Goal: Task Accomplishment & Management: Use online tool/utility

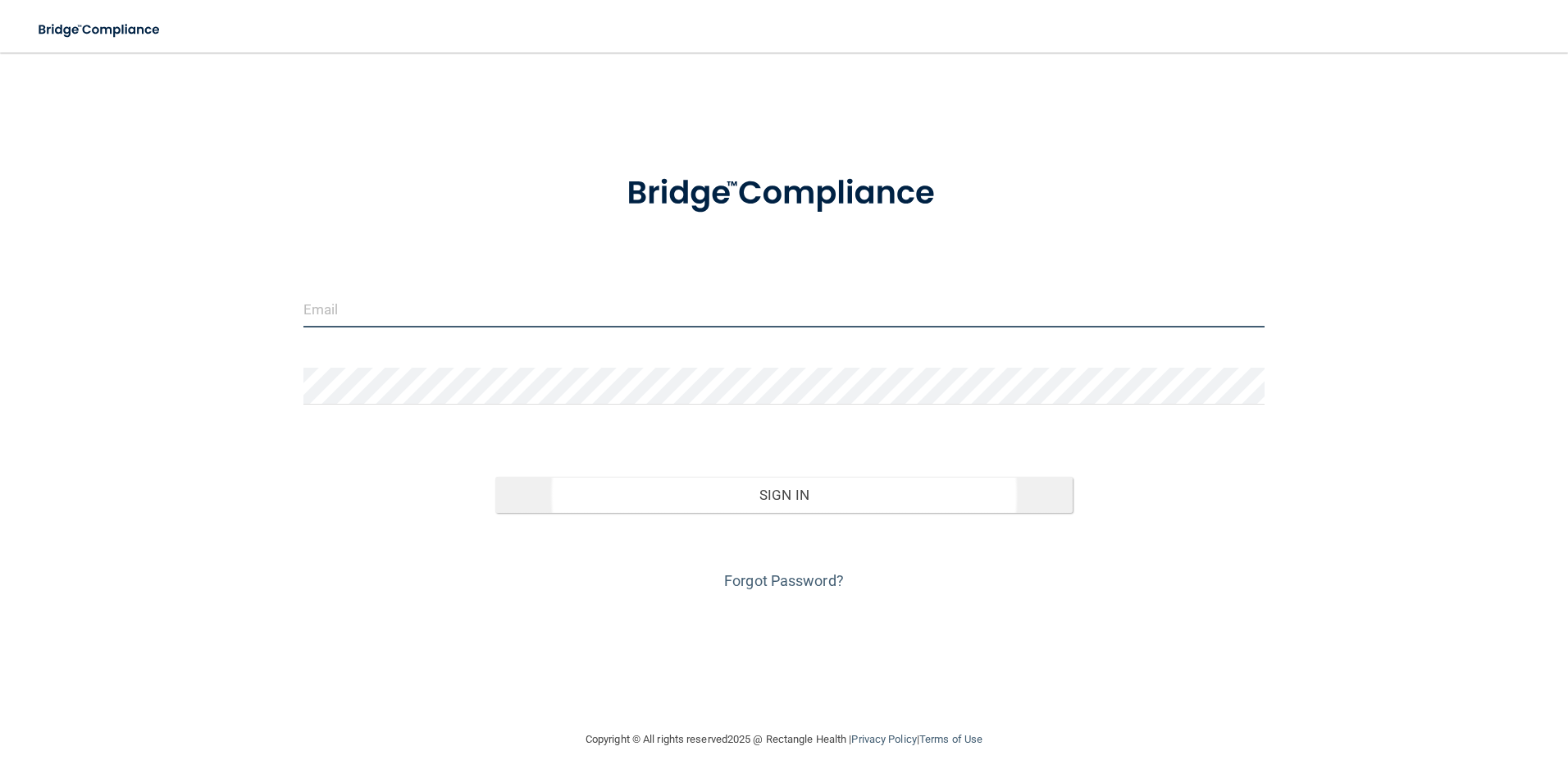
type input "[EMAIL_ADDRESS][DOMAIN_NAME]"
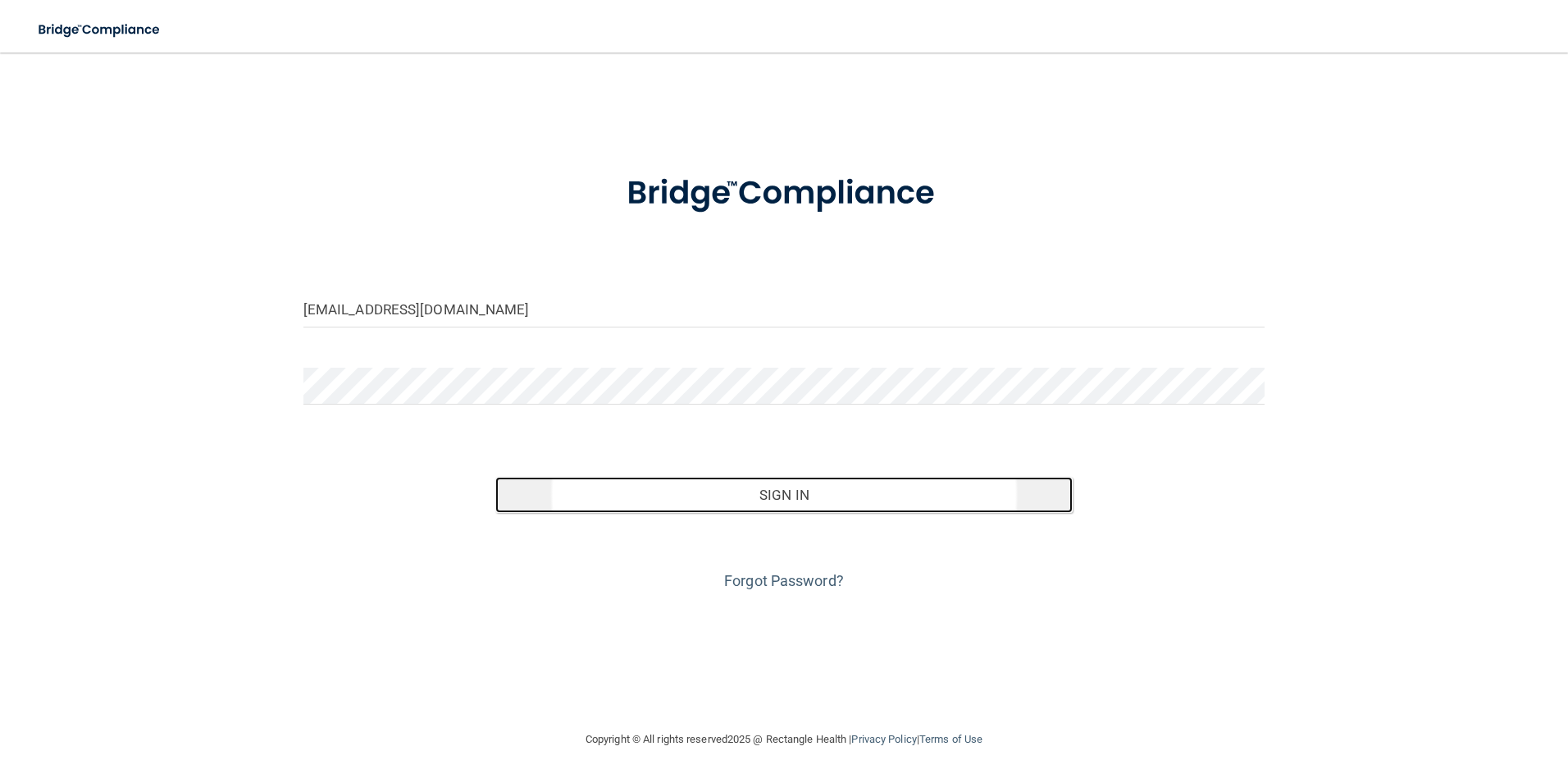
click at [801, 500] on button "Sign In" at bounding box center [784, 494] width 577 height 36
click at [784, 497] on button "Sign In" at bounding box center [784, 494] width 577 height 36
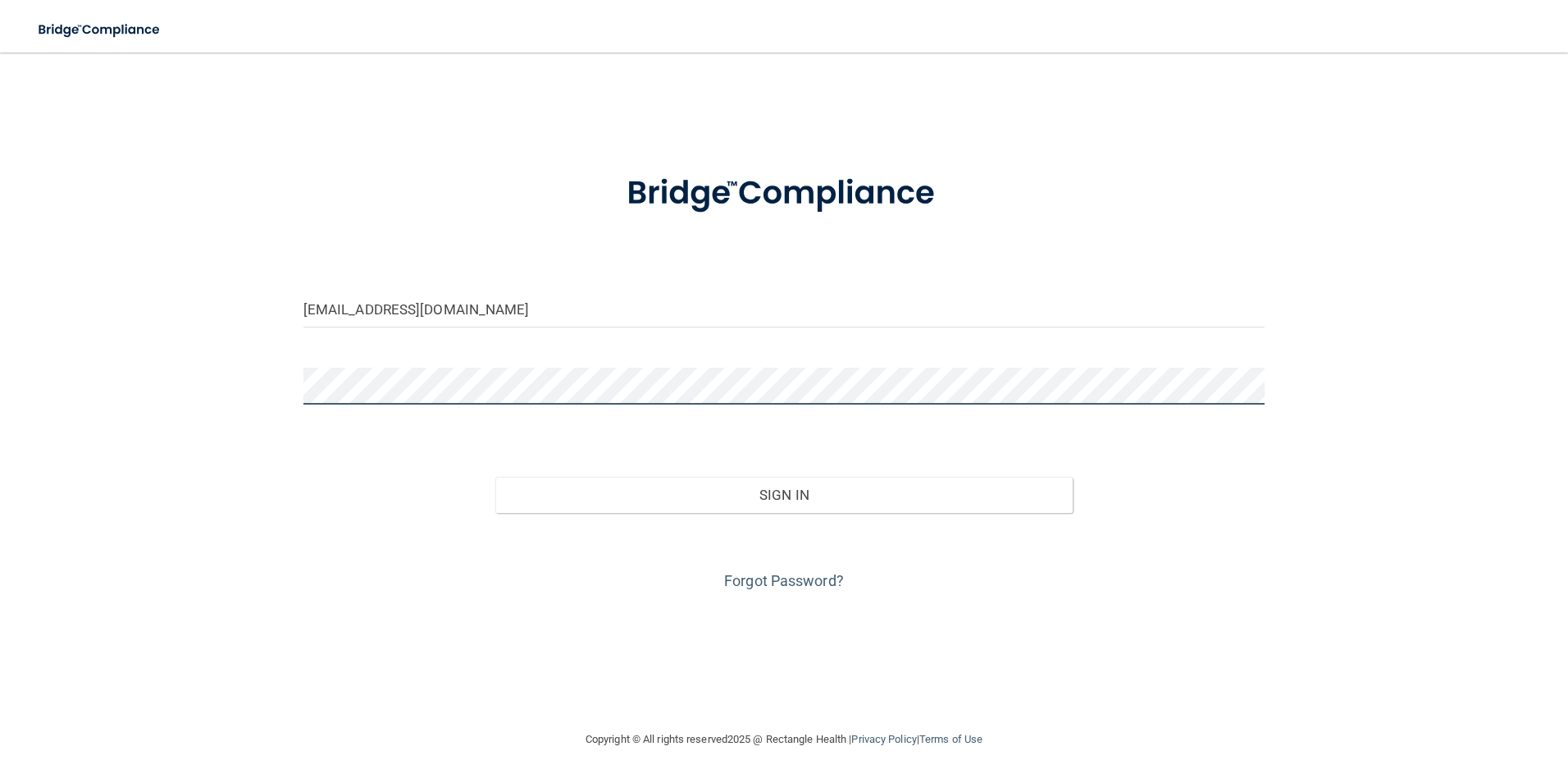
click at [495, 476] on button "Sign In" at bounding box center [784, 494] width 577 height 36
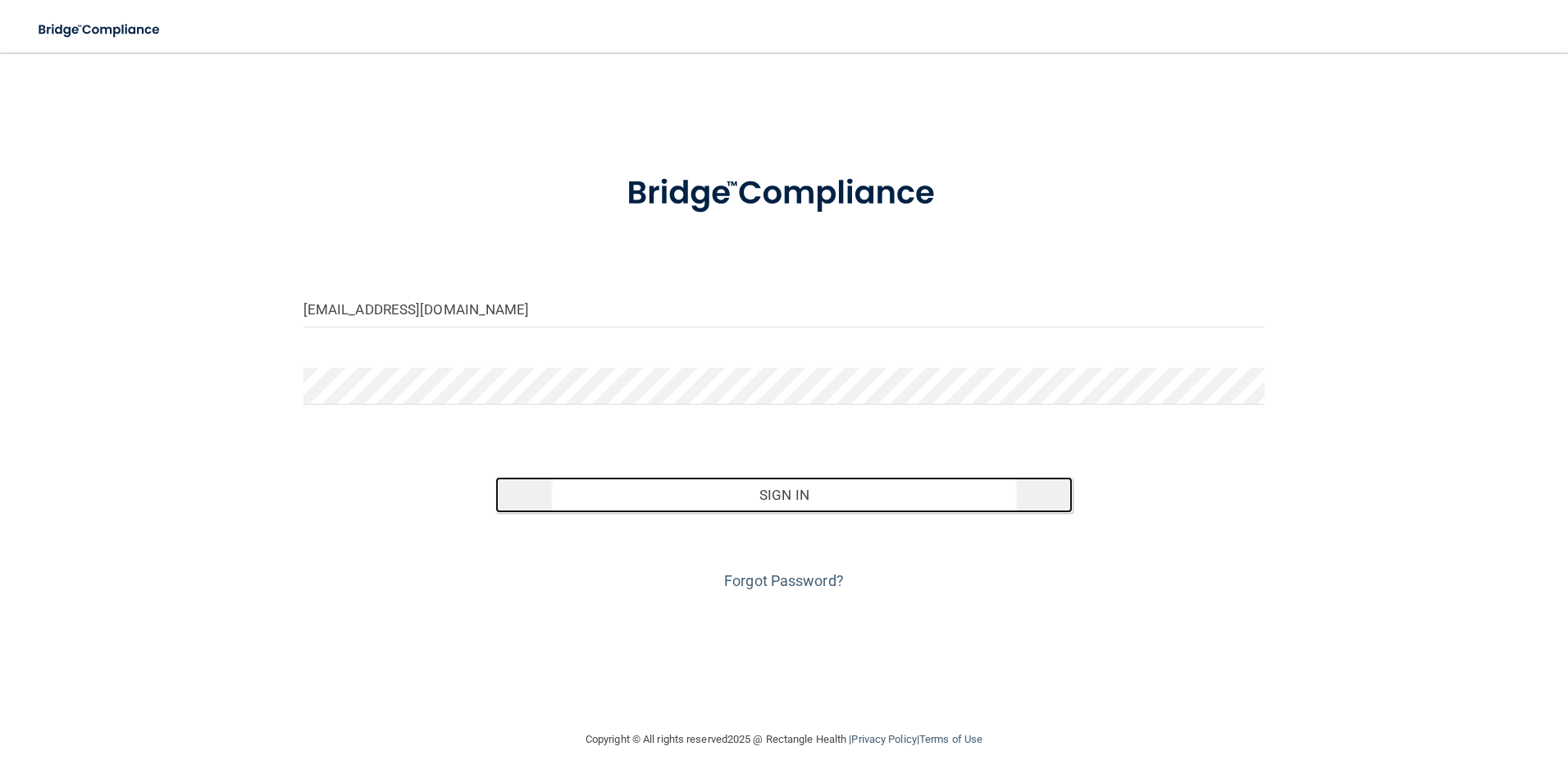
click at [621, 494] on button "Sign In" at bounding box center [784, 494] width 577 height 36
click at [670, 500] on button "Sign In" at bounding box center [784, 494] width 577 height 36
click at [721, 495] on button "Sign In" at bounding box center [784, 494] width 577 height 36
click at [747, 495] on button "Sign In" at bounding box center [784, 494] width 577 height 36
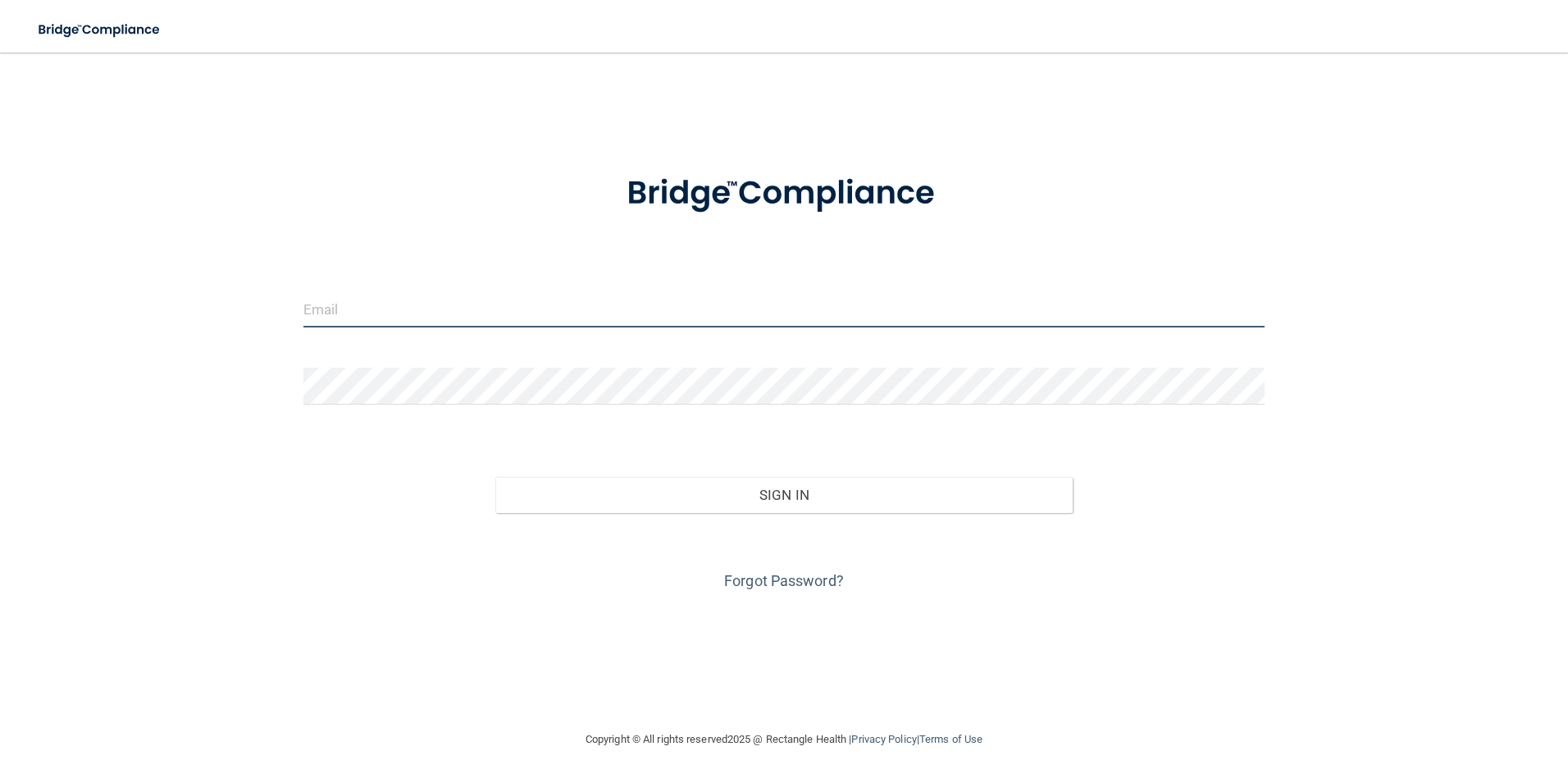
type input "supplies@vfdental.net"
